Goal: Contribute content

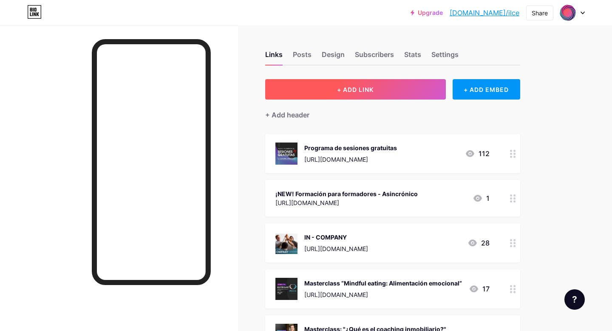
click at [366, 88] on span "+ ADD LINK" at bounding box center [355, 89] width 37 height 7
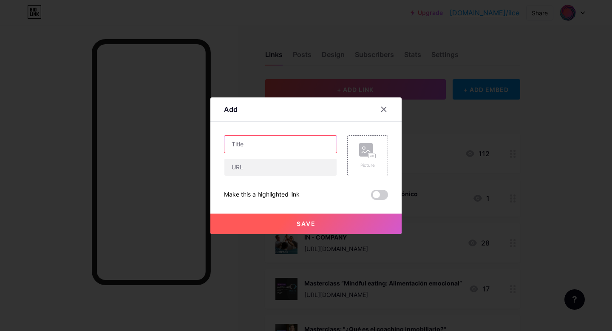
click at [298, 142] on input "text" at bounding box center [280, 144] width 112 height 17
type input "NETWORKING PARA COACHES"
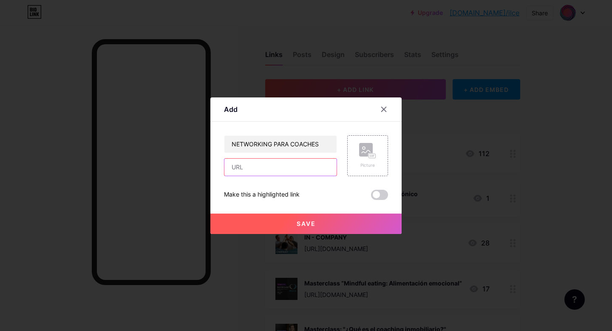
click at [298, 168] on input "text" at bounding box center [280, 166] width 112 height 17
paste input "[URL][DOMAIN_NAME]"
type input "[URL][DOMAIN_NAME]"
click at [368, 158] on div "Picture" at bounding box center [367, 155] width 17 height 25
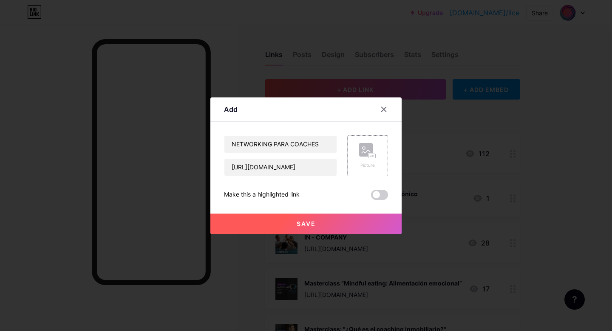
scroll to position [0, 0]
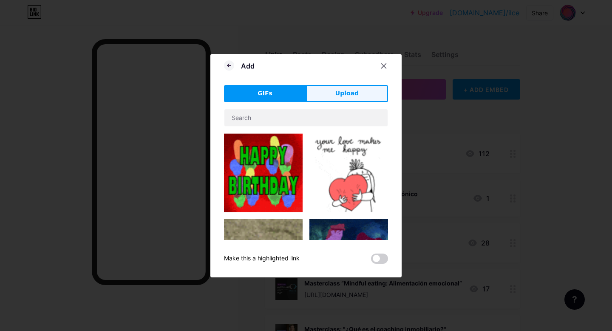
click at [334, 96] on button "Upload" at bounding box center [347, 93] width 82 height 17
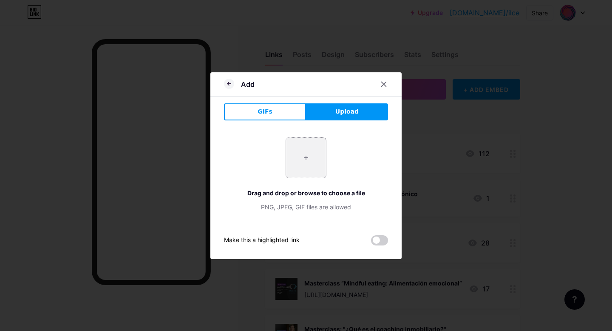
click at [307, 155] on input "file" at bounding box center [306, 158] width 40 height 40
type input "C:\fakepath\1_LINEUP_OCT_GB8.jpg"
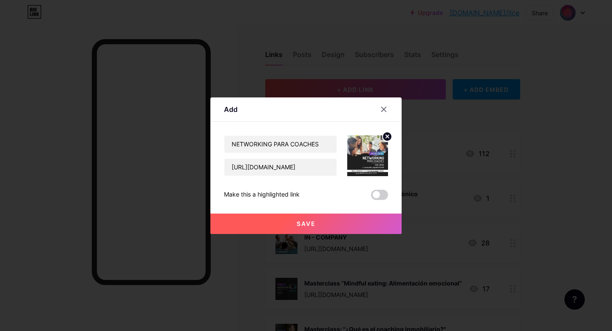
click at [309, 223] on span "Save" at bounding box center [306, 223] width 19 height 7
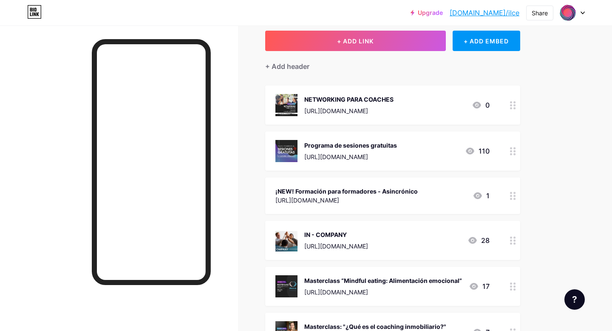
scroll to position [50, 0]
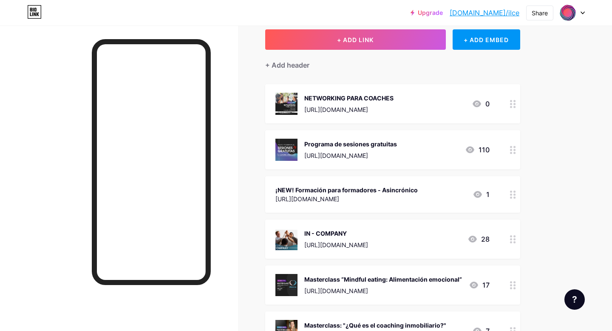
drag, startPoint x: 416, startPoint y: 100, endPoint x: 407, endPoint y: 270, distance: 170.2
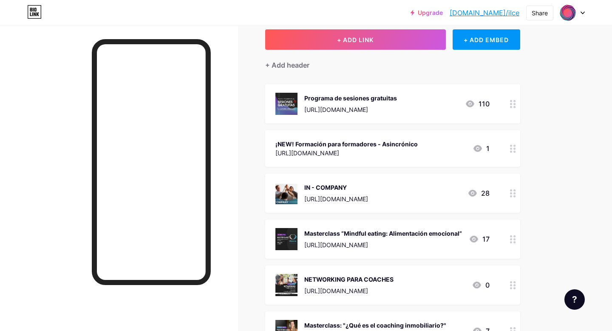
drag, startPoint x: 509, startPoint y: 107, endPoint x: 461, endPoint y: 1, distance: 116.5
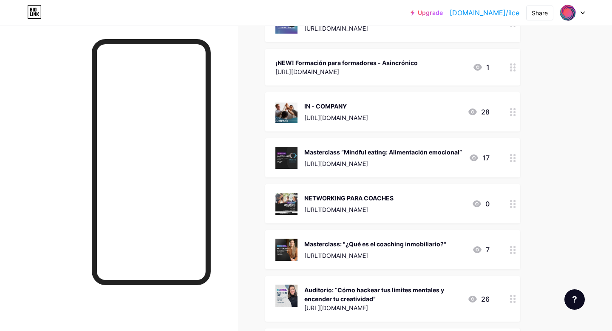
scroll to position [131, 0]
click at [357, 151] on div "Masterclass “Mindful eating: Alimentación emocional”" at bounding box center [383, 151] width 158 height 9
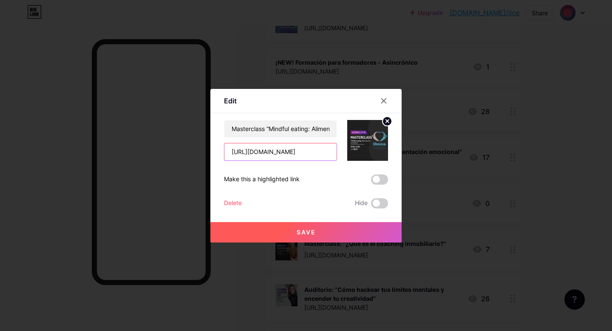
click at [307, 150] on input "[URL][DOMAIN_NAME]" at bounding box center [280, 151] width 112 height 17
